Goal: Task Accomplishment & Management: Complete application form

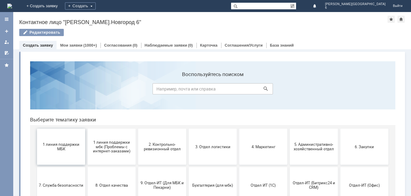
click at [61, 151] on span "1 линия поддержки МБК" at bounding box center [61, 146] width 45 height 9
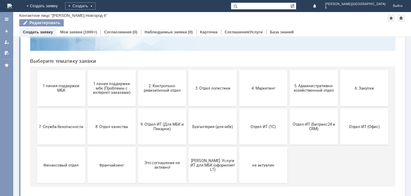
scroll to position [49, 0]
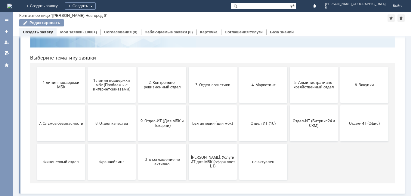
drag, startPoint x: 409, startPoint y: 79, endPoint x: 299, endPoint y: 107, distance: 113.9
click at [158, 95] on button "2. Контрольно-ревизионный отдел" at bounding box center [162, 85] width 48 height 36
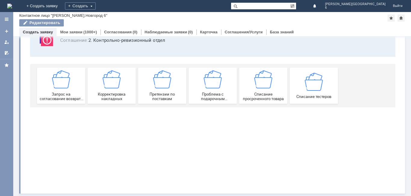
scroll to position [0, 0]
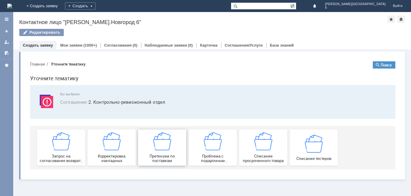
click at [176, 153] on div "Претензии по поставкам" at bounding box center [162, 147] width 45 height 31
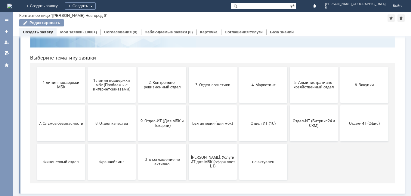
scroll to position [49, 0]
click at [176, 90] on button "2. Контрольно-ревизионный отдел" at bounding box center [162, 85] width 48 height 36
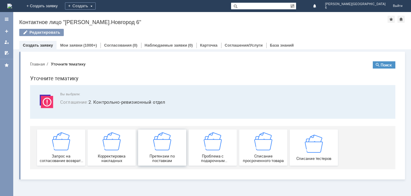
click at [176, 154] on span "Претензии по поставкам" at bounding box center [162, 158] width 45 height 9
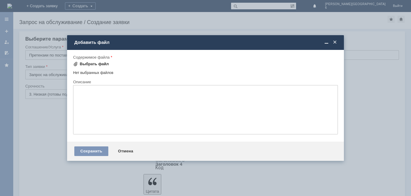
click at [85, 62] on div "Выбрать файл" at bounding box center [94, 64] width 29 height 5
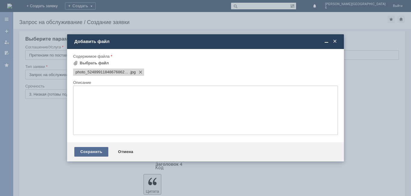
click at [102, 151] on div "Сохранить" at bounding box center [91, 152] width 34 height 10
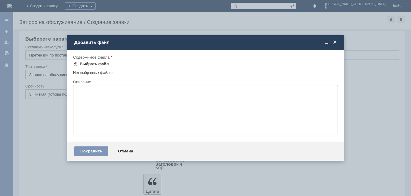
click at [99, 66] on div "Выбрать файл" at bounding box center [94, 64] width 29 height 5
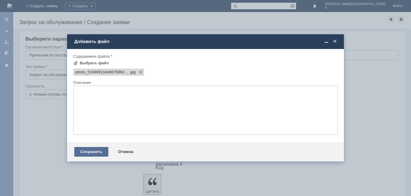
click at [89, 148] on div "Сохранить" at bounding box center [91, 152] width 34 height 10
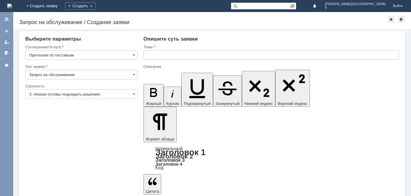
click at [172, 53] on input "text" at bounding box center [272, 55] width 256 height 10
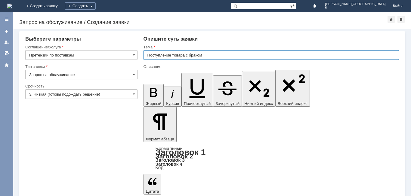
type input "Поступление товара с браком"
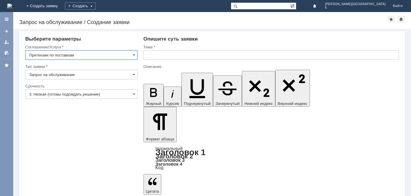
click at [120, 55] on input "Претензии по поставкам" at bounding box center [81, 55] width 112 height 10
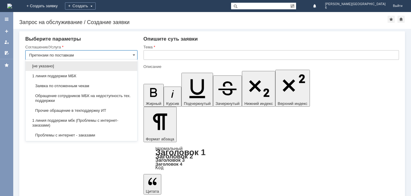
scroll to position [115, 0]
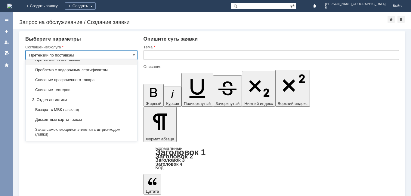
click at [120, 55] on input "Претензии по поставкам" at bounding box center [81, 55] width 112 height 10
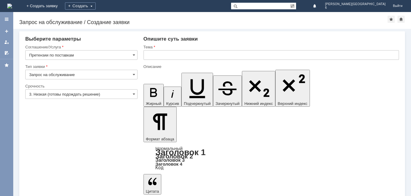
type input "Претензии по поставкам"
click at [125, 99] on div at bounding box center [81, 101] width 112 height 4
click at [123, 97] on input "3. Низкая (готовы подождать решение)" at bounding box center [81, 94] width 112 height 10
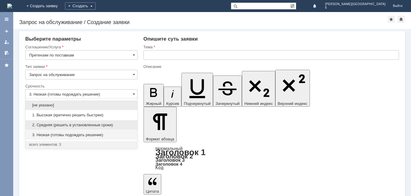
click at [108, 123] on span "2. Средняя (решить в установленные сроки)" at bounding box center [81, 125] width 104 height 5
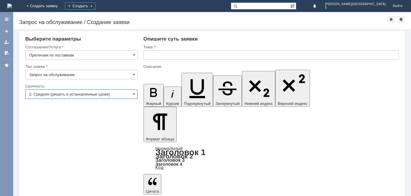
type input "2. Средняя (решить в установленные сроки)"
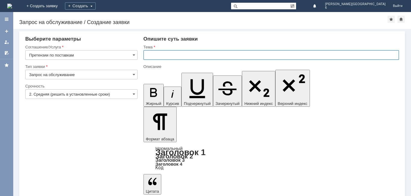
click at [187, 59] on input "text" at bounding box center [272, 55] width 256 height 10
click at [159, 57] on input "Товар с браком" at bounding box center [272, 55] width 256 height 10
type input "Товар поступил с браком"
